Goal: Communication & Community: Share content

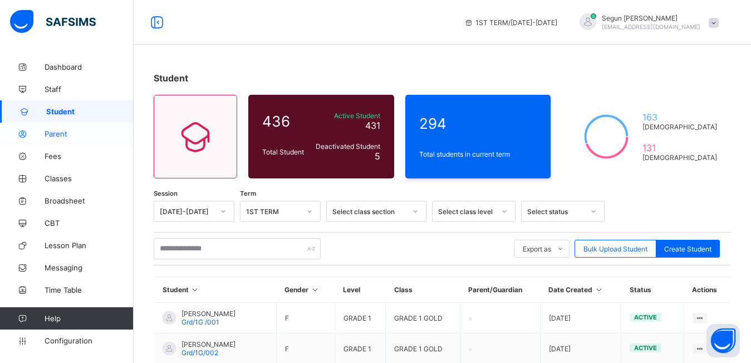
click at [54, 130] on span "Parent" at bounding box center [89, 133] width 89 height 9
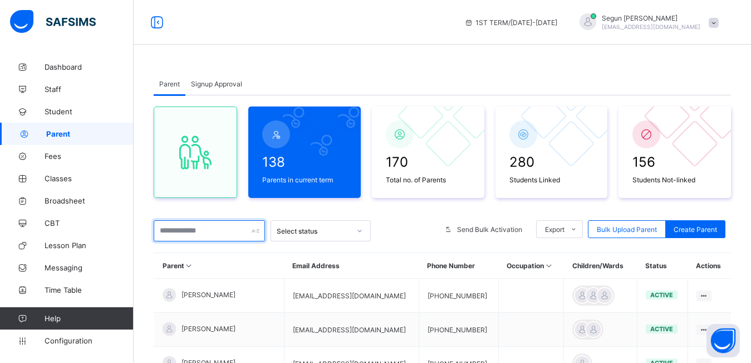
click at [182, 233] on input "text" at bounding box center [209, 230] width 111 height 21
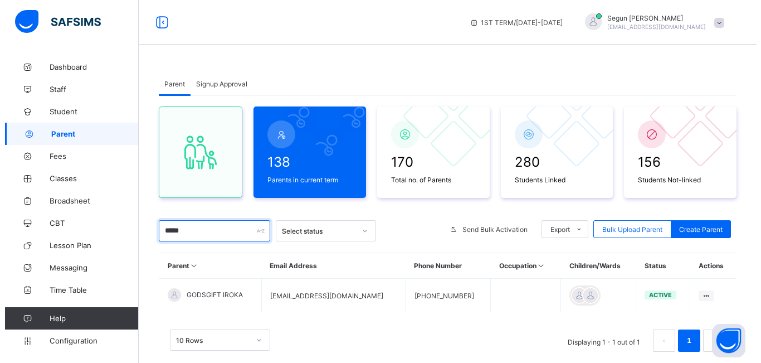
scroll to position [28, 0]
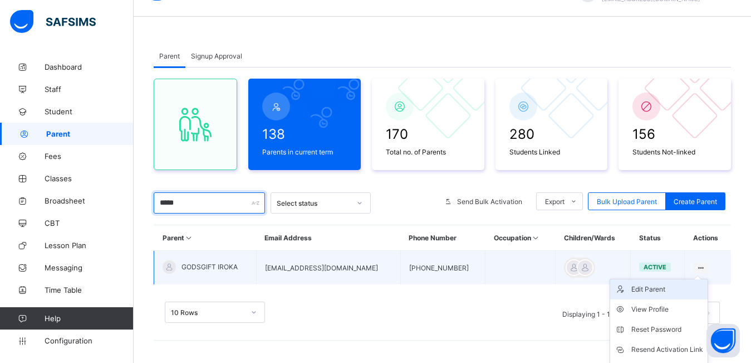
type input "*****"
click at [671, 295] on li "Edit Parent" at bounding box center [659, 289] width 97 height 20
select select "**"
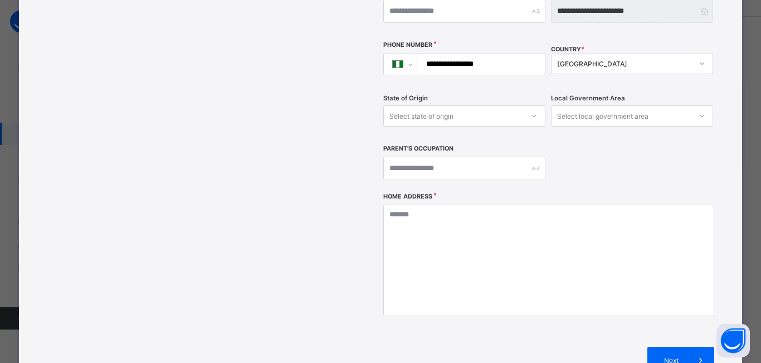
scroll to position [282, 0]
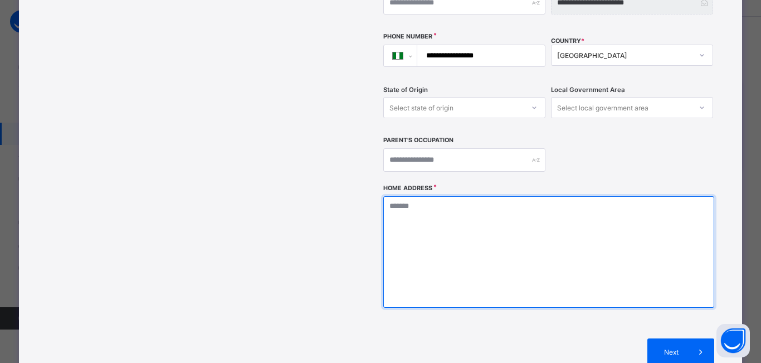
click at [432, 196] on textarea at bounding box center [548, 251] width 330 height 111
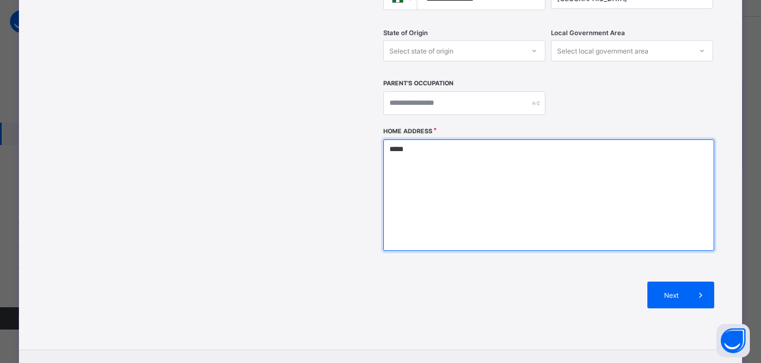
scroll to position [372, 0]
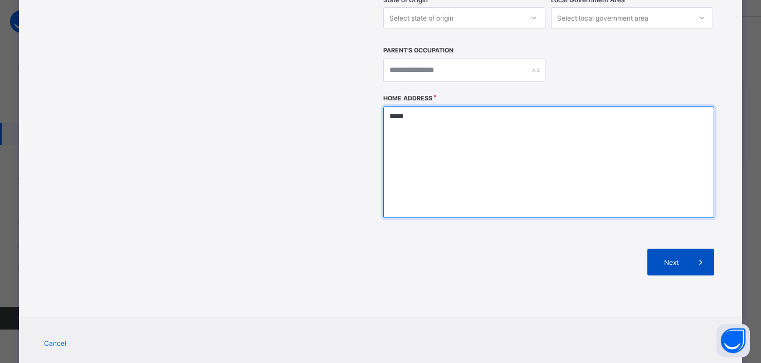
type textarea "*****"
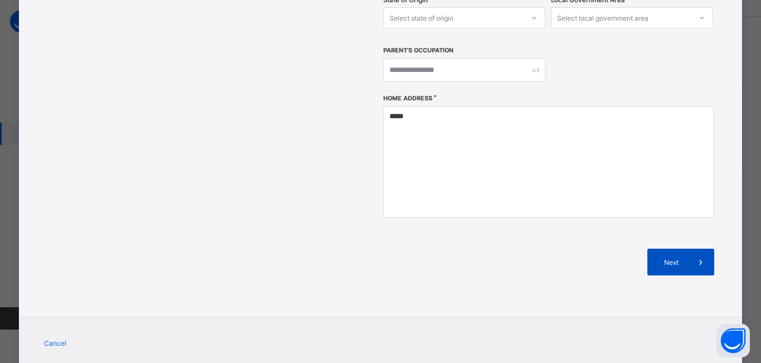
click at [675, 258] on span "Next" at bounding box center [672, 262] width 32 height 8
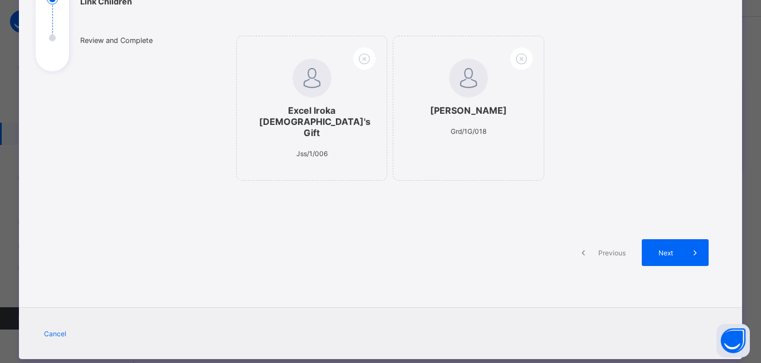
scroll to position [189, 0]
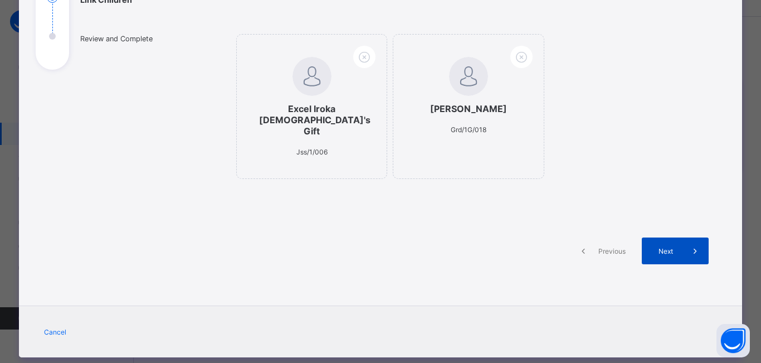
click at [671, 247] on span "Next" at bounding box center [666, 251] width 32 height 8
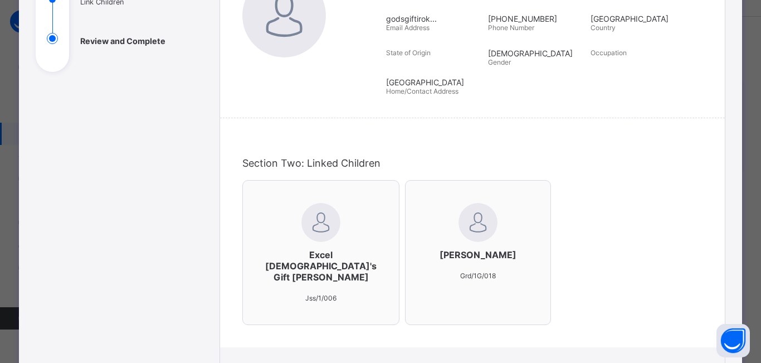
scroll to position [300, 0]
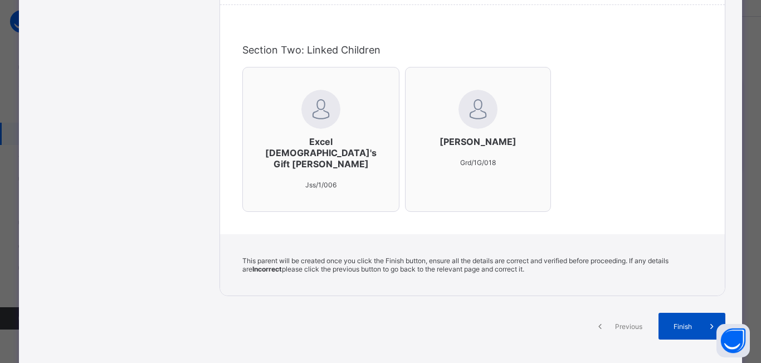
click at [681, 322] on span "Finish" at bounding box center [683, 326] width 32 height 8
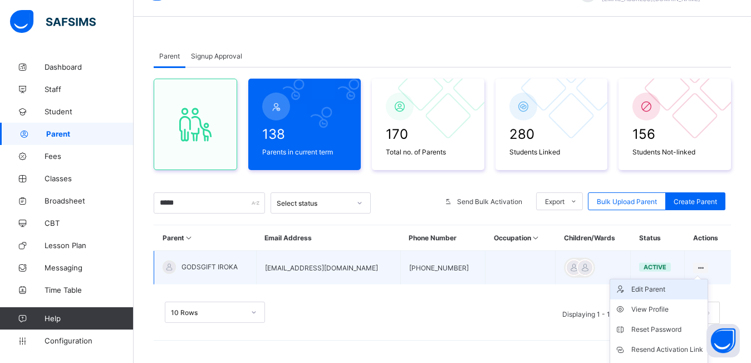
click at [657, 292] on div "Edit Parent" at bounding box center [668, 289] width 72 height 11
select select "**"
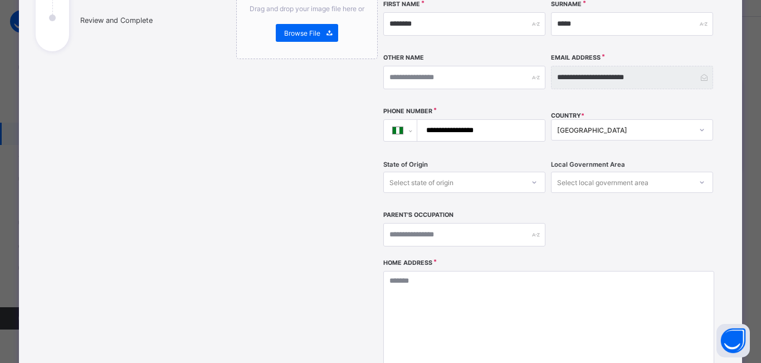
scroll to position [208, 0]
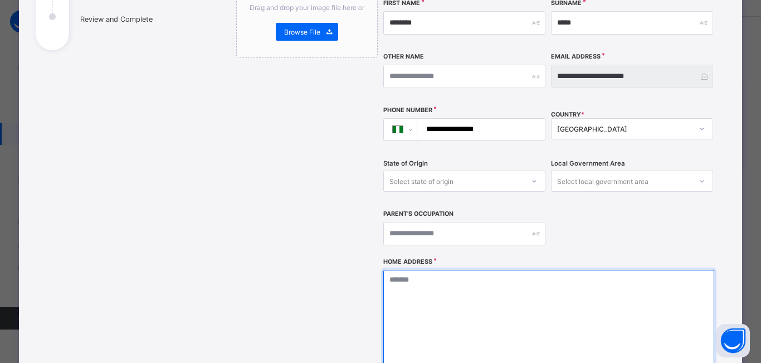
click at [489, 271] on textarea at bounding box center [548, 325] width 330 height 111
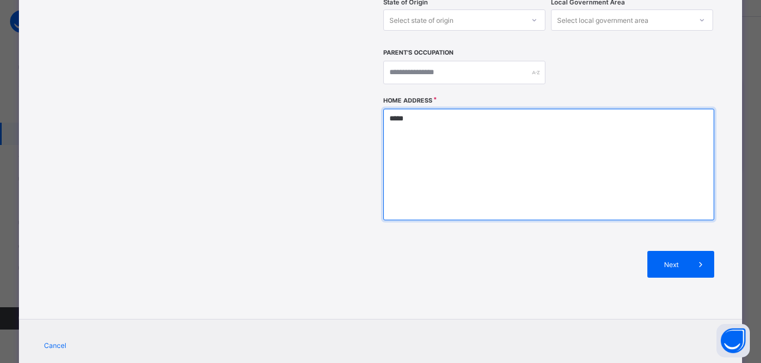
scroll to position [382, 0]
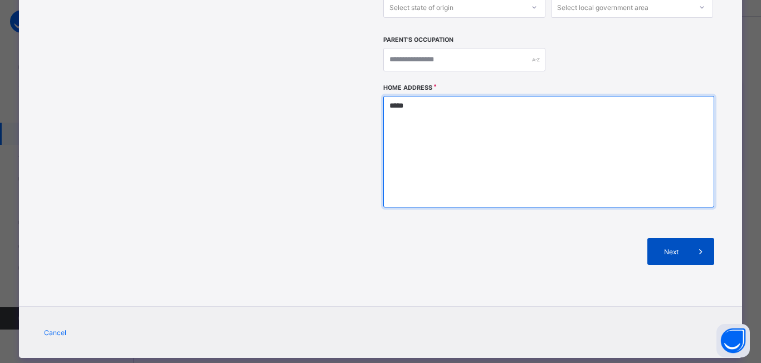
type textarea "*****"
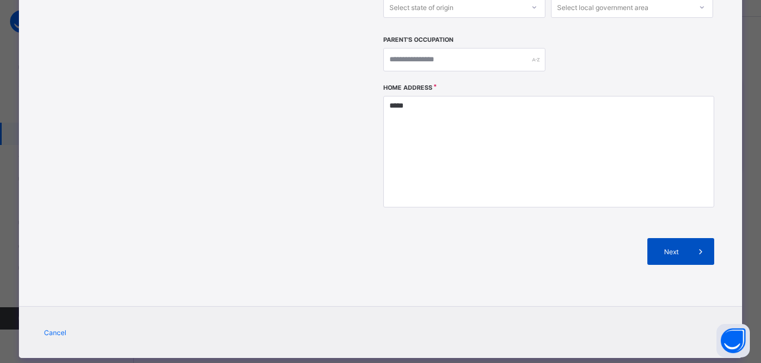
click at [670, 247] on span "Next" at bounding box center [672, 251] width 32 height 8
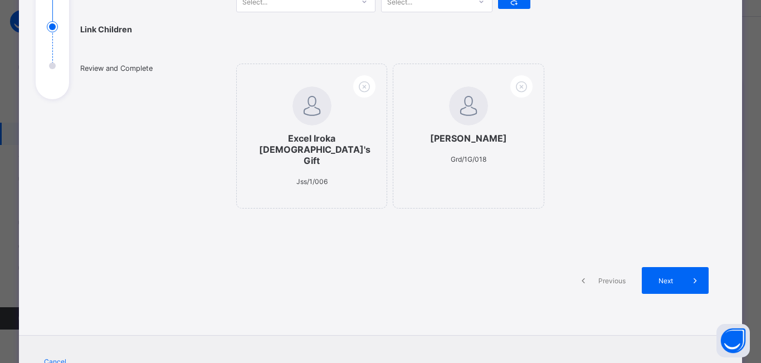
scroll to position [189, 0]
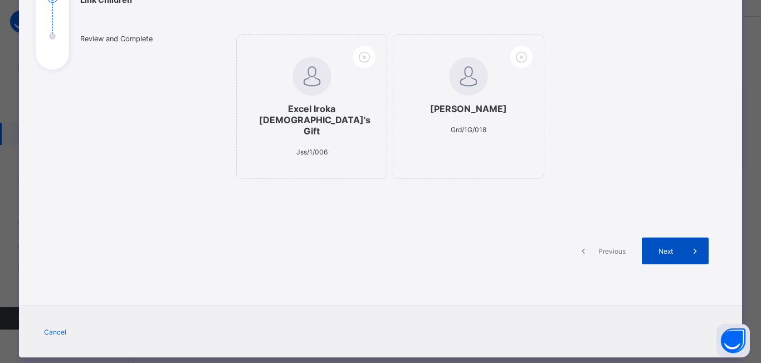
click at [658, 247] on span "Next" at bounding box center [666, 251] width 32 height 8
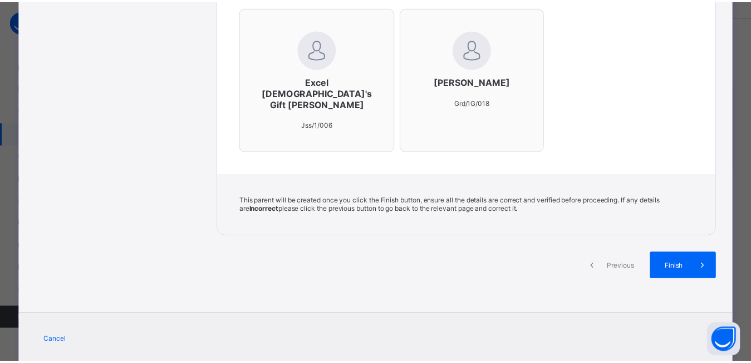
scroll to position [368, 0]
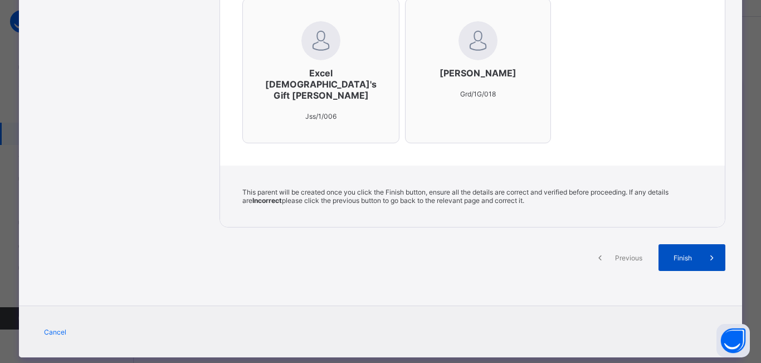
click at [692, 244] on div "Finish" at bounding box center [691, 257] width 67 height 27
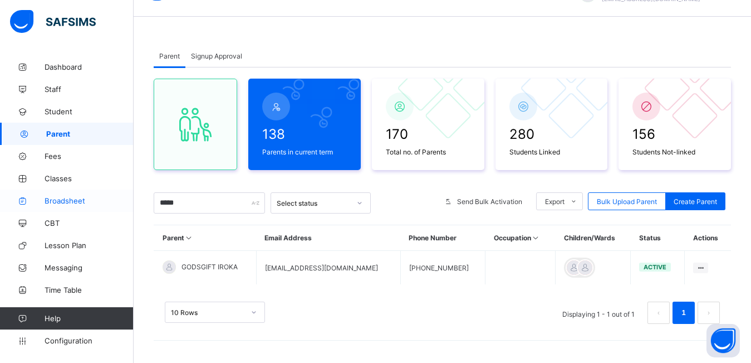
click at [60, 202] on span "Broadsheet" at bounding box center [89, 200] width 89 height 9
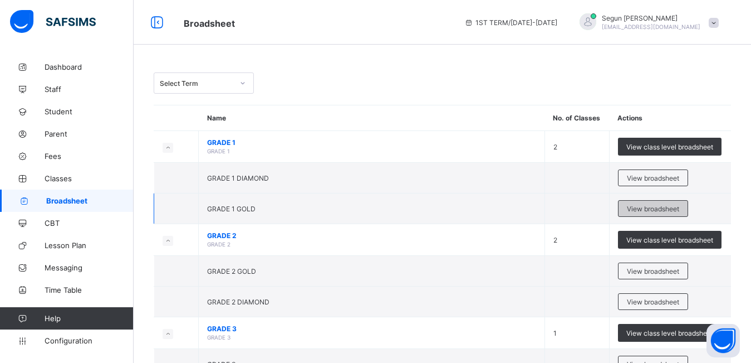
click at [647, 206] on span "View broadsheet" at bounding box center [653, 208] width 52 height 8
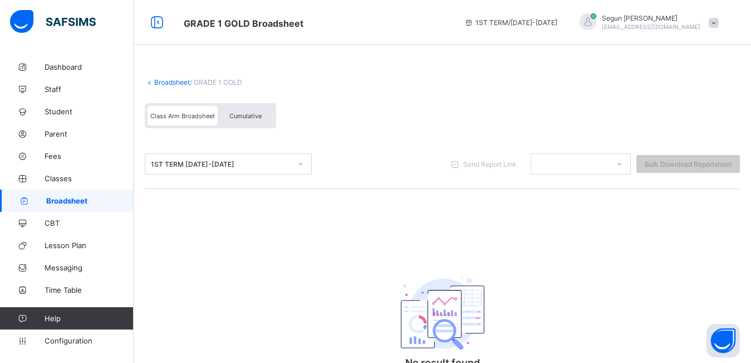
click at [253, 120] on div "Cumulative" at bounding box center [246, 115] width 56 height 19
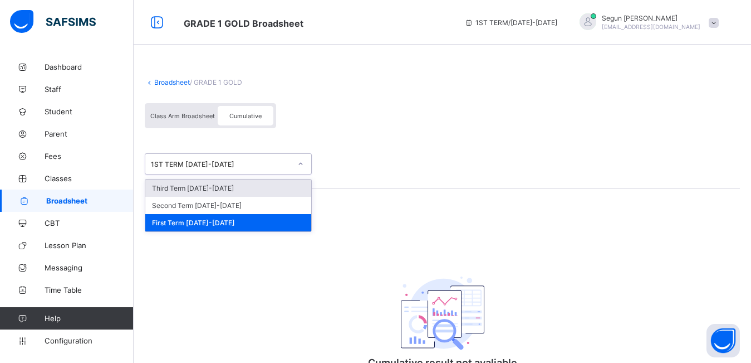
click at [253, 163] on div "1ST TERM [DATE]-[DATE]" at bounding box center [221, 164] width 140 height 8
click at [252, 184] on div "Third Term [DATE]-[DATE]" at bounding box center [228, 187] width 166 height 17
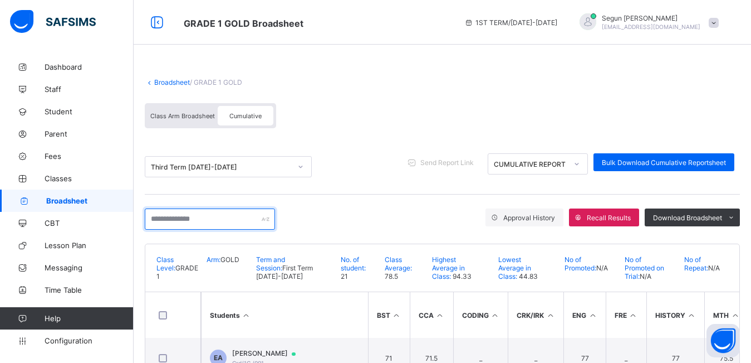
click at [235, 219] on input "text" at bounding box center [210, 218] width 130 height 21
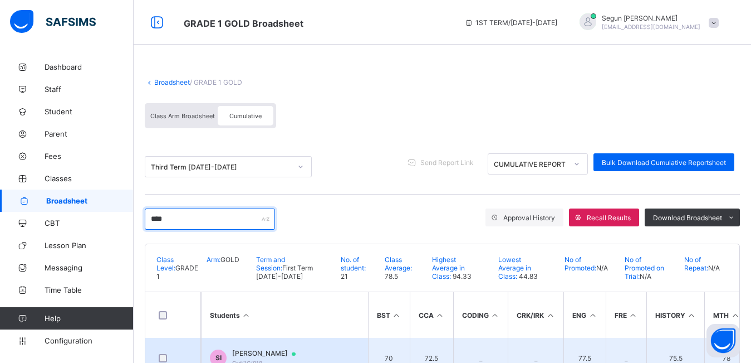
type input "****"
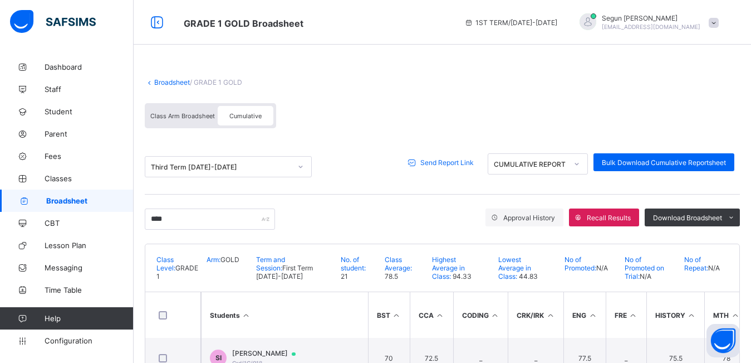
click at [464, 162] on span "Send Report Link" at bounding box center [447, 162] width 53 height 8
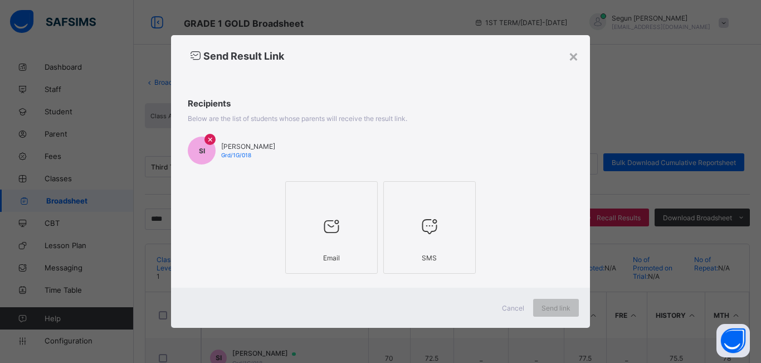
click at [346, 251] on div "Email" at bounding box center [331, 257] width 80 height 19
click at [545, 306] on span "Send link" at bounding box center [555, 308] width 29 height 8
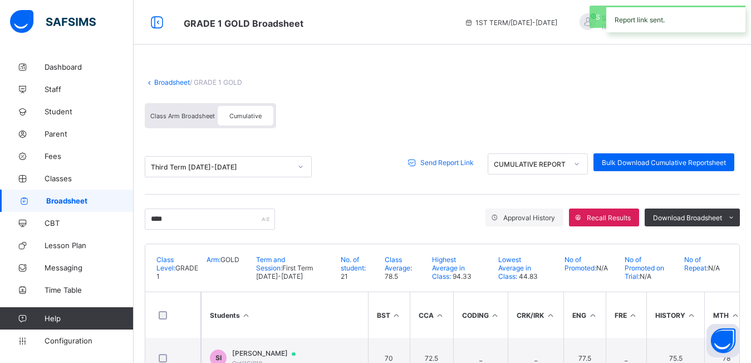
click at [85, 197] on span "Broadsheet" at bounding box center [89, 200] width 87 height 9
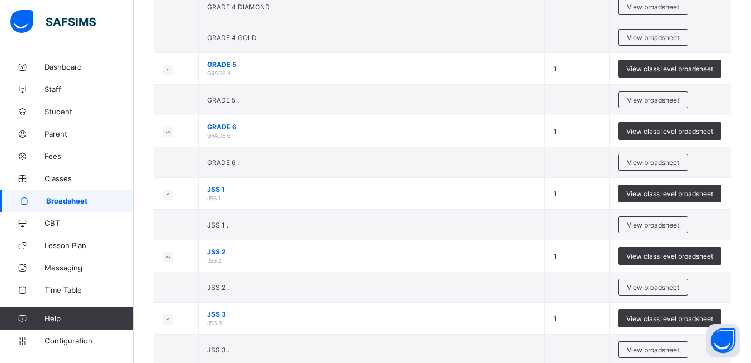
scroll to position [452, 0]
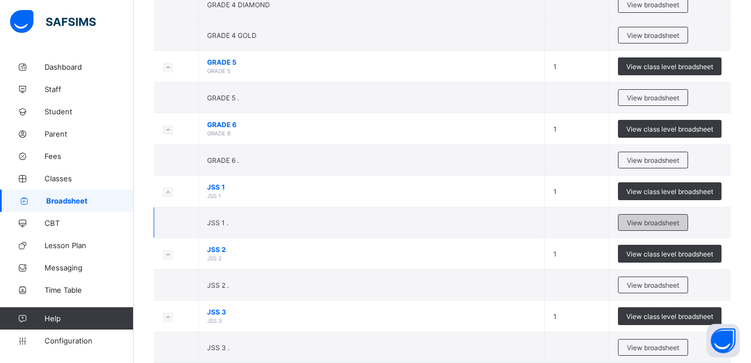
click at [642, 222] on span "View broadsheet" at bounding box center [653, 222] width 52 height 8
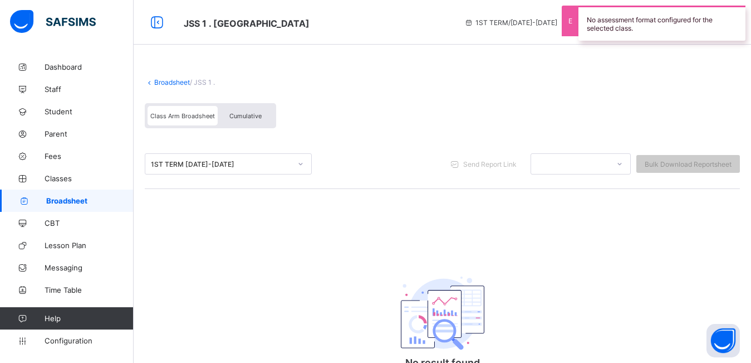
click at [233, 119] on span "Cumulative" at bounding box center [245, 116] width 32 height 8
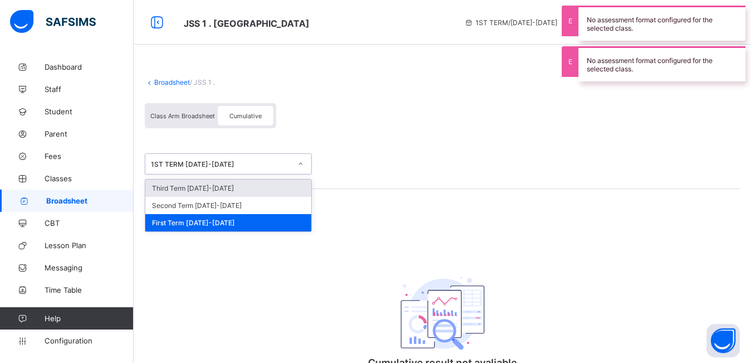
click at [220, 165] on div "1ST TERM [DATE]-[DATE]" at bounding box center [221, 164] width 140 height 8
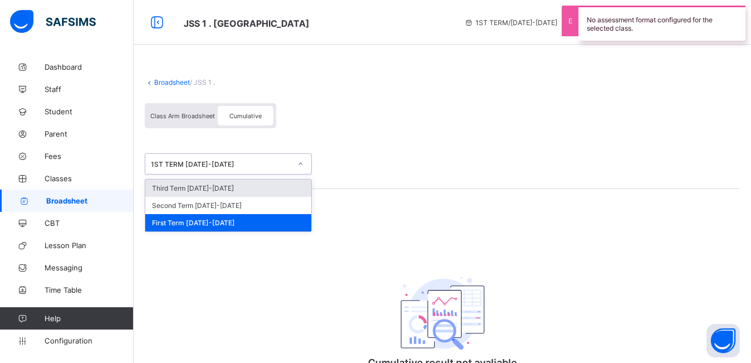
drag, startPoint x: 219, startPoint y: 194, endPoint x: 214, endPoint y: 190, distance: 6.8
click at [214, 190] on div "Third Term [DATE]-[DATE]" at bounding box center [228, 187] width 166 height 17
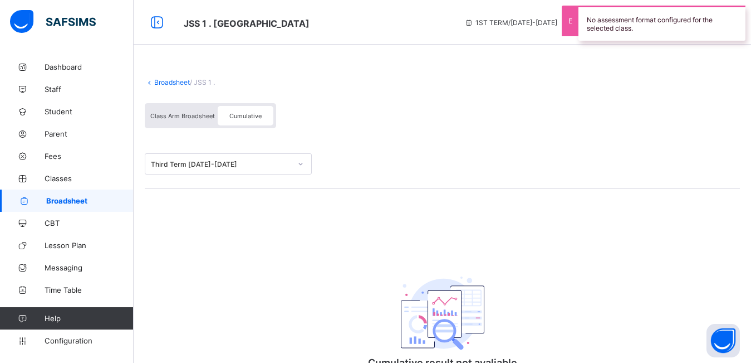
click at [214, 190] on div "Broadsheet / JSS 1 . Class Arm Broadsheet Cumulative Third Term [DATE]-[DATE] C…" at bounding box center [443, 247] width 618 height 382
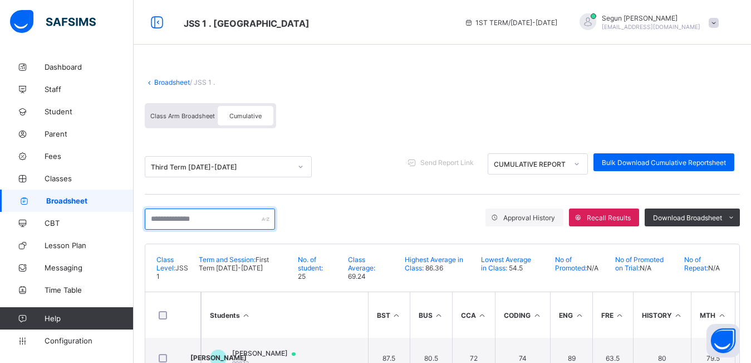
click at [209, 218] on input "text" at bounding box center [210, 218] width 130 height 21
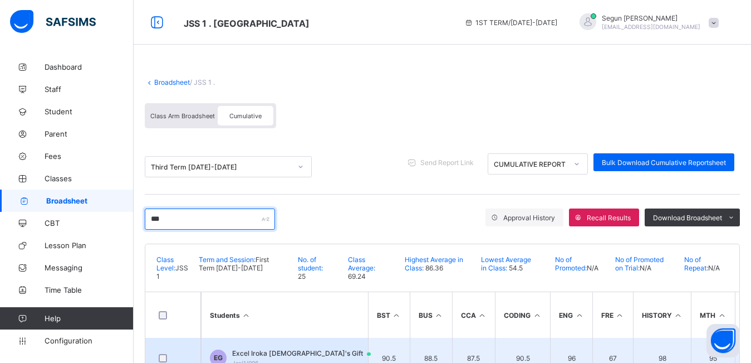
type input "***"
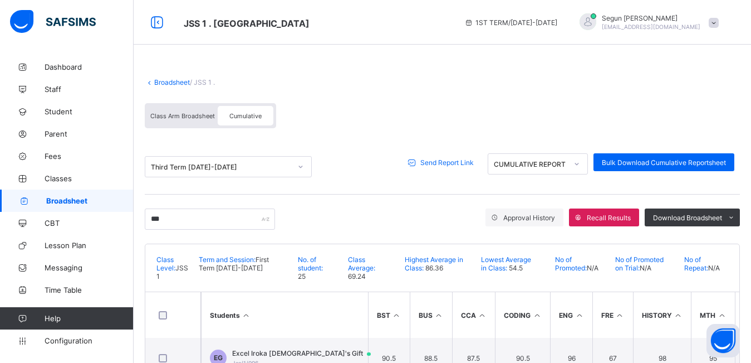
click at [452, 162] on span "Send Report Link" at bounding box center [447, 162] width 53 height 8
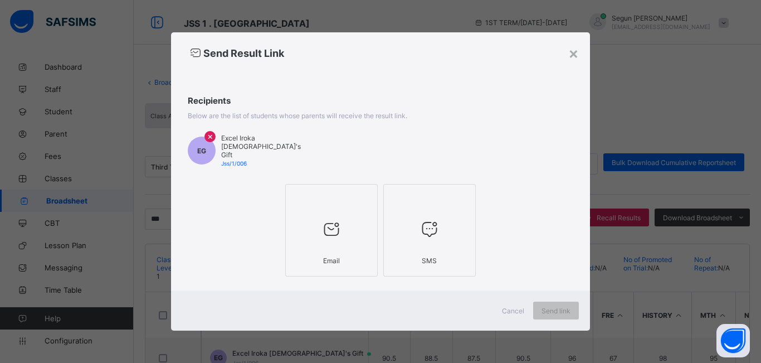
click at [356, 233] on div at bounding box center [331, 229] width 80 height 44
click at [551, 307] on span "Send link" at bounding box center [555, 310] width 29 height 8
